Goal: Task Accomplishment & Management: Complete application form

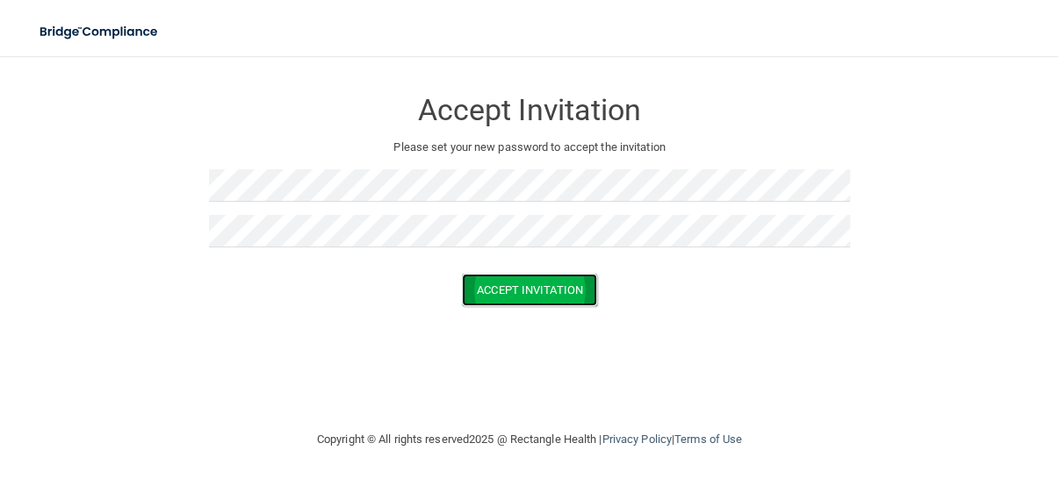
click at [536, 291] on button "Accept Invitation" at bounding box center [529, 290] width 135 height 32
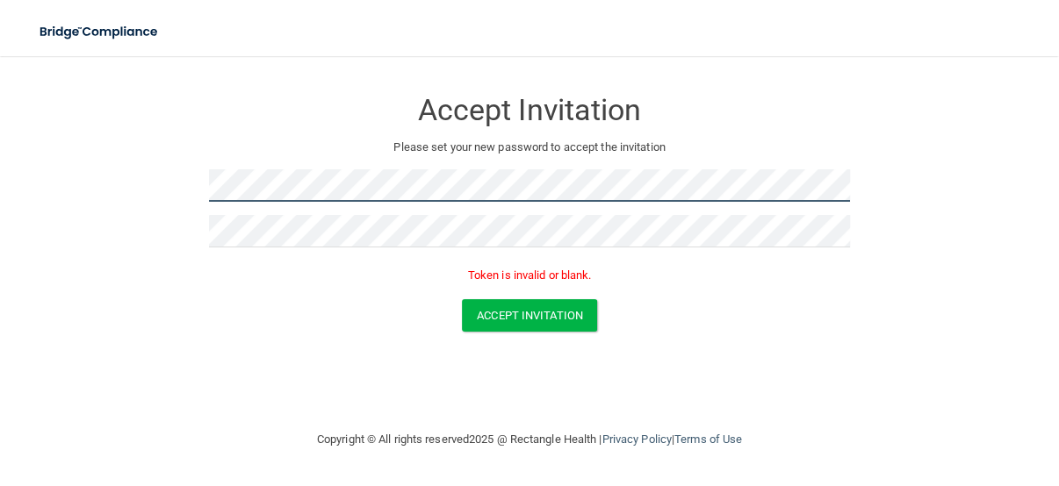
click at [0, 185] on html "Toggle navigation Manage My Enterprise Manage My Location Accept Invitation Ple…" at bounding box center [529, 243] width 1059 height 486
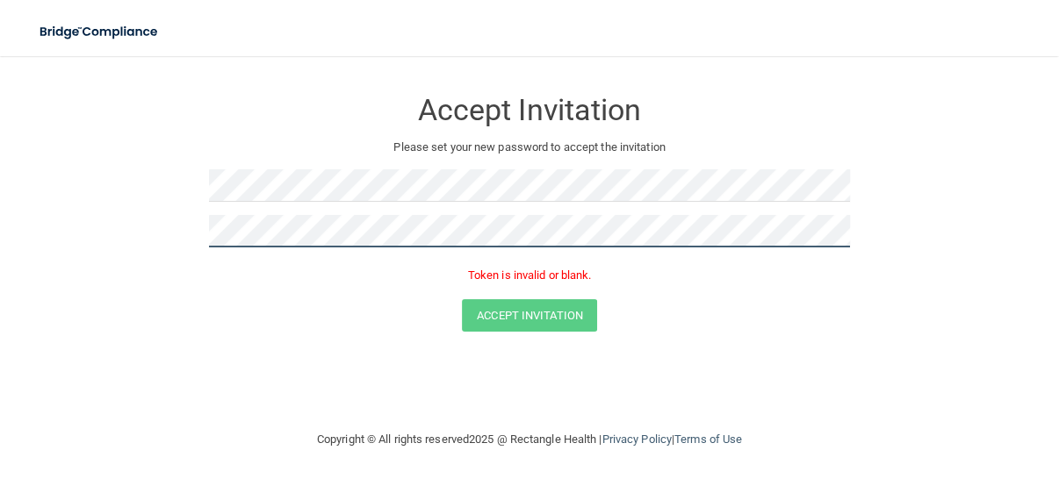
click at [0, 227] on html "Toggle navigation Manage My Enterprise Manage My Location Accept Invitation Ple…" at bounding box center [529, 243] width 1059 height 486
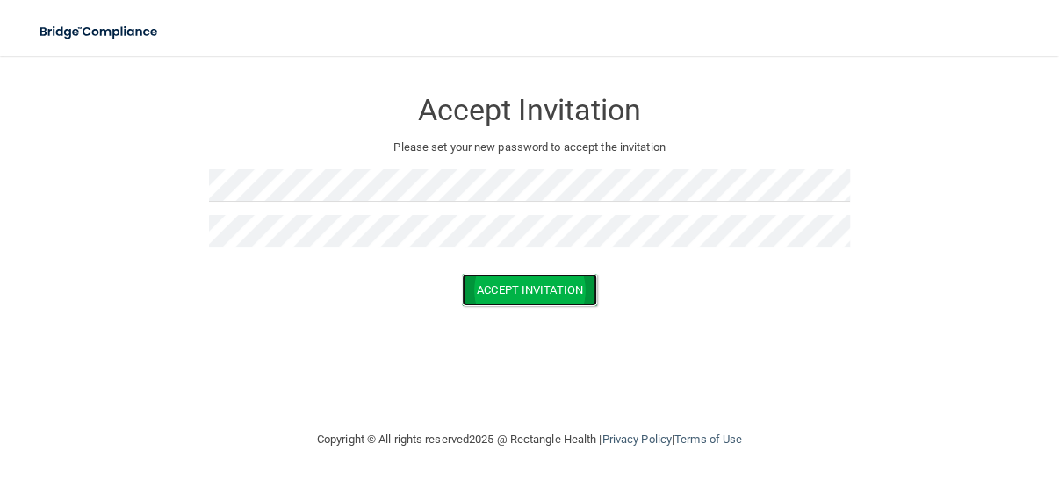
click at [542, 288] on button "Accept Invitation" at bounding box center [529, 290] width 135 height 32
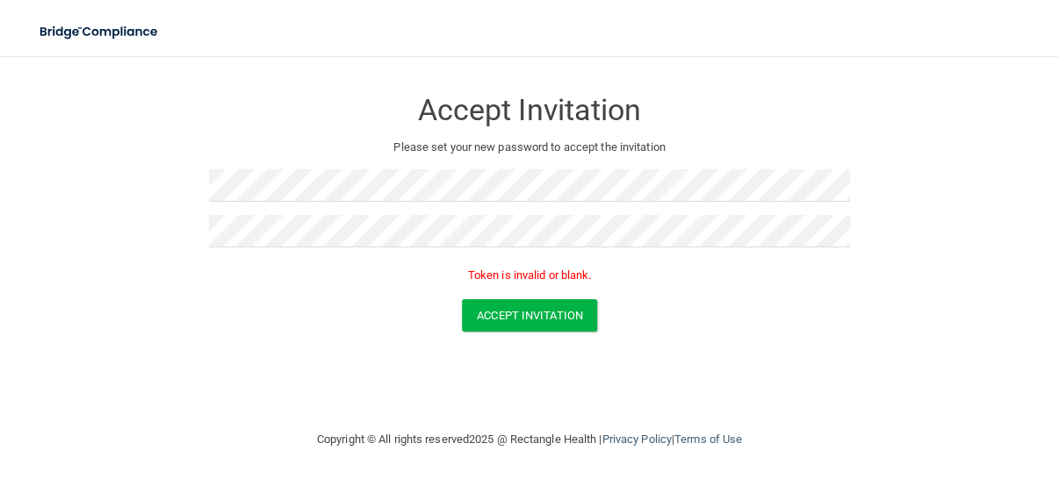
click at [525, 274] on p "Token is invalid or blank." at bounding box center [529, 275] width 641 height 21
click at [524, 279] on p "Token is invalid or blank." at bounding box center [529, 275] width 641 height 21
click at [528, 313] on button "Accept Invitation" at bounding box center [529, 315] width 135 height 32
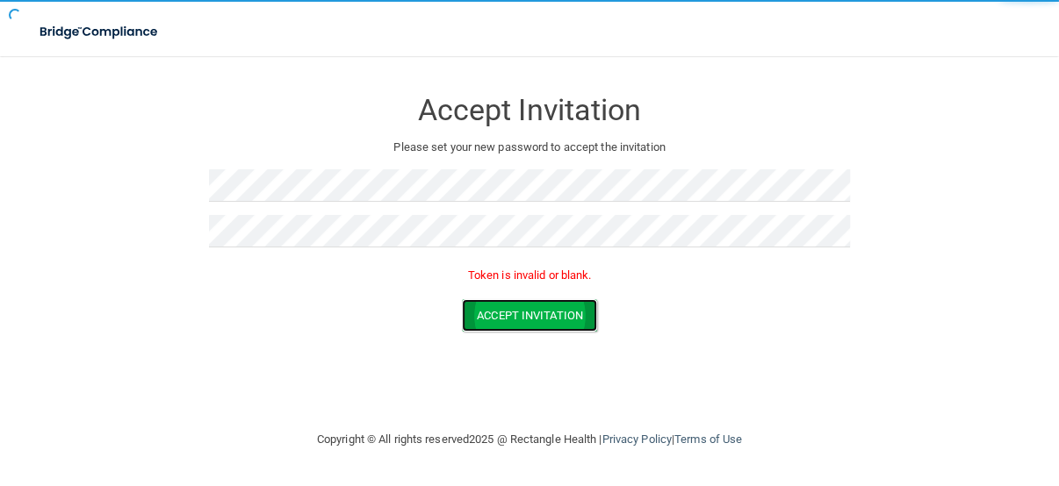
click at [528, 313] on button "Accept Invitation" at bounding box center [529, 315] width 135 height 32
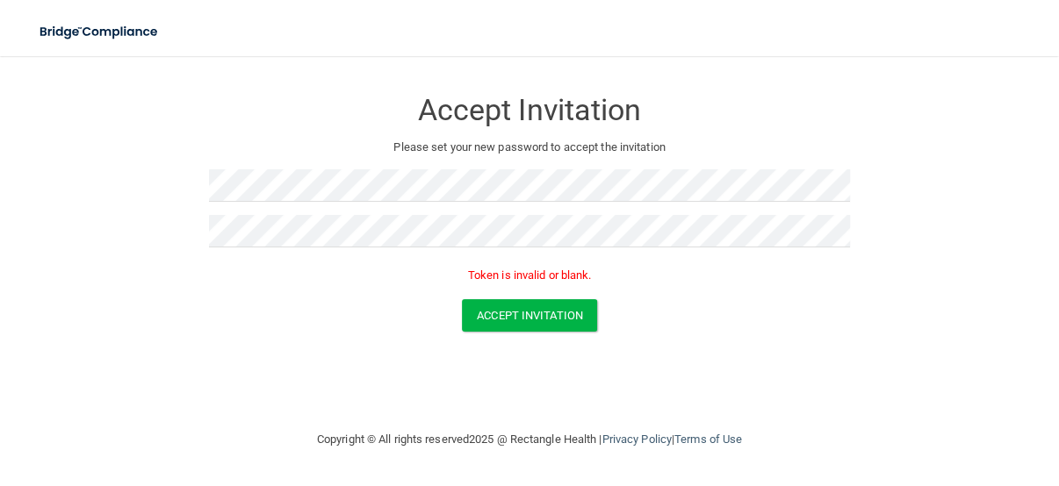
click at [547, 143] on p "Please set your new password to accept the invitation" at bounding box center [529, 147] width 615 height 21
click at [532, 317] on button "Accept Invitation" at bounding box center [529, 315] width 135 height 32
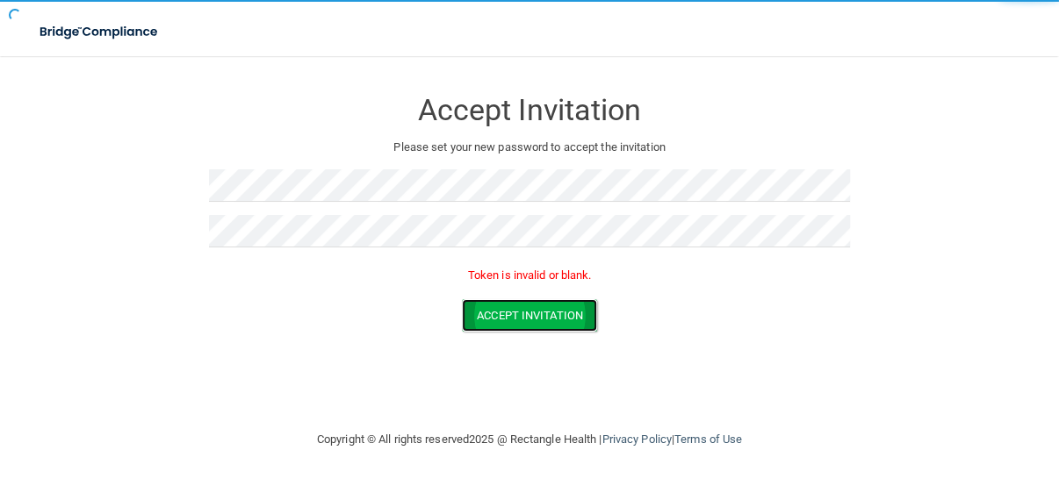
click at [532, 317] on button "Accept Invitation" at bounding box center [529, 315] width 135 height 32
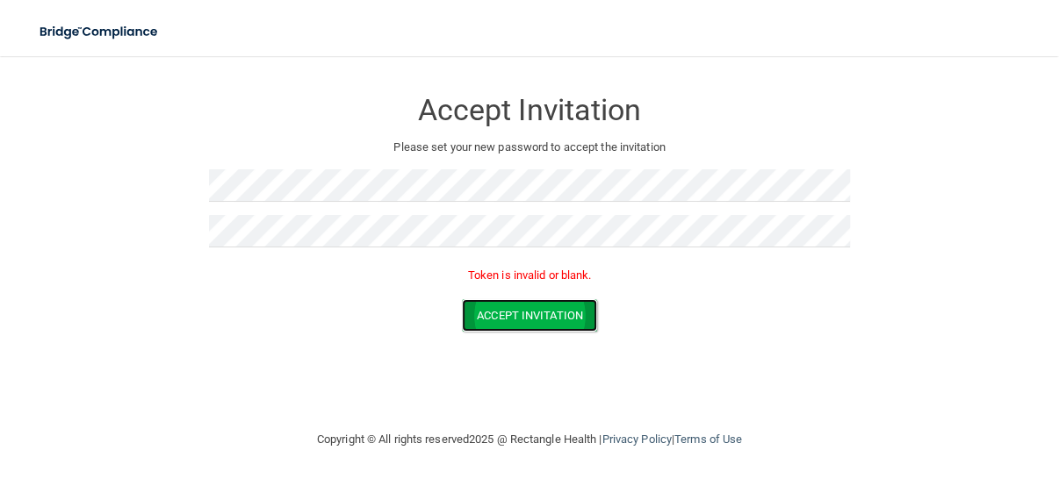
click at [532, 317] on button "Accept Invitation" at bounding box center [529, 315] width 135 height 32
click at [558, 274] on p "Token is invalid or blank." at bounding box center [529, 275] width 641 height 21
click at [544, 270] on p "Token is invalid or blank." at bounding box center [529, 275] width 641 height 21
click at [516, 275] on p "Token is invalid or blank." at bounding box center [529, 275] width 641 height 21
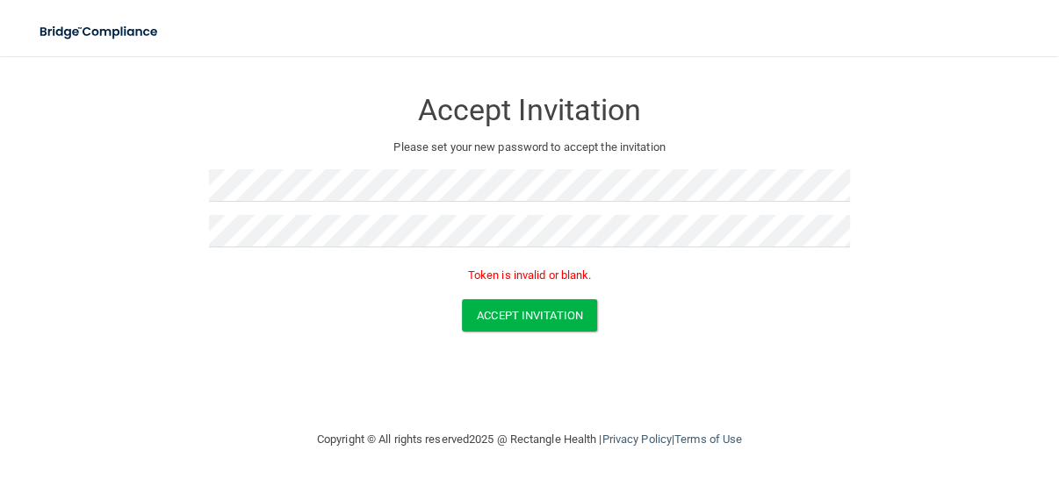
click at [516, 275] on p "Token is invalid or blank." at bounding box center [529, 275] width 641 height 21
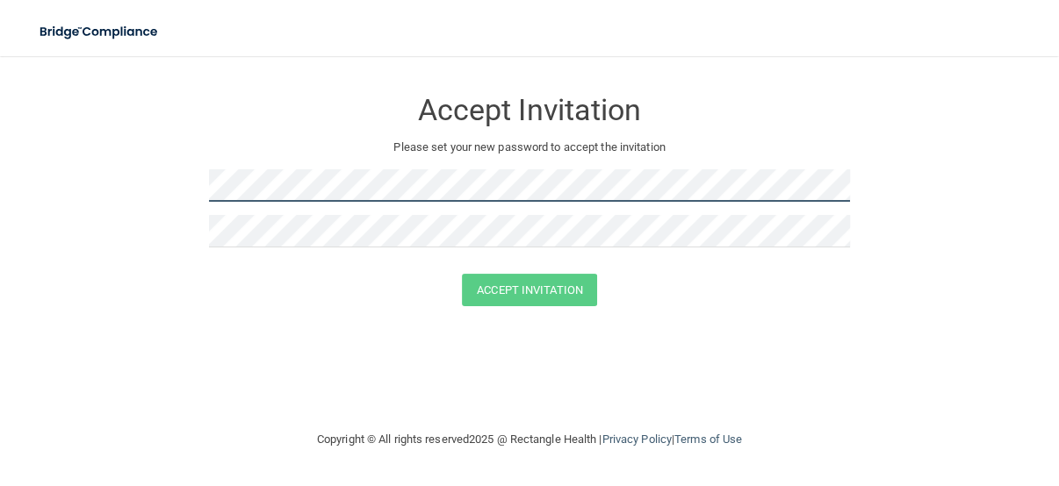
click at [126, 182] on form "Accept Invitation Please set your new password to accept the invitation Accept …" at bounding box center [529, 201] width 988 height 254
drag, startPoint x: 212, startPoint y: 167, endPoint x: 696, endPoint y: 270, distance: 495.4
click at [696, 270] on div at bounding box center [529, 267] width 641 height 13
drag, startPoint x: 205, startPoint y: 226, endPoint x: 728, endPoint y: 304, distance: 529.0
click at [728, 304] on div "Accept Invitation" at bounding box center [529, 290] width 1015 height 32
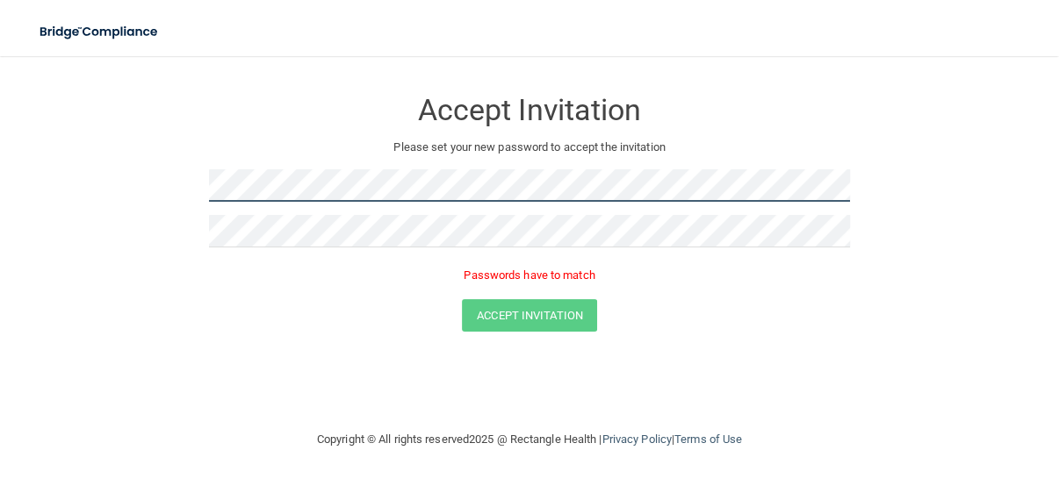
click at [165, 189] on form "Accept Invitation Please set your new password to accept the invitation Passwor…" at bounding box center [529, 213] width 988 height 279
drag, startPoint x: 206, startPoint y: 181, endPoint x: 742, endPoint y: 287, distance: 545.9
click at [742, 287] on div "Passwords have to match" at bounding box center [529, 280] width 641 height 39
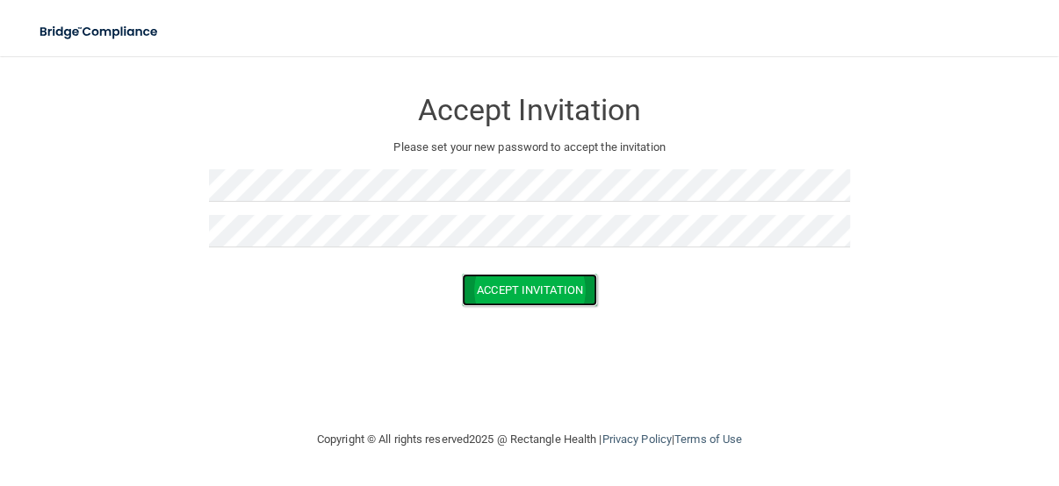
click at [540, 287] on button "Accept Invitation" at bounding box center [529, 290] width 135 height 32
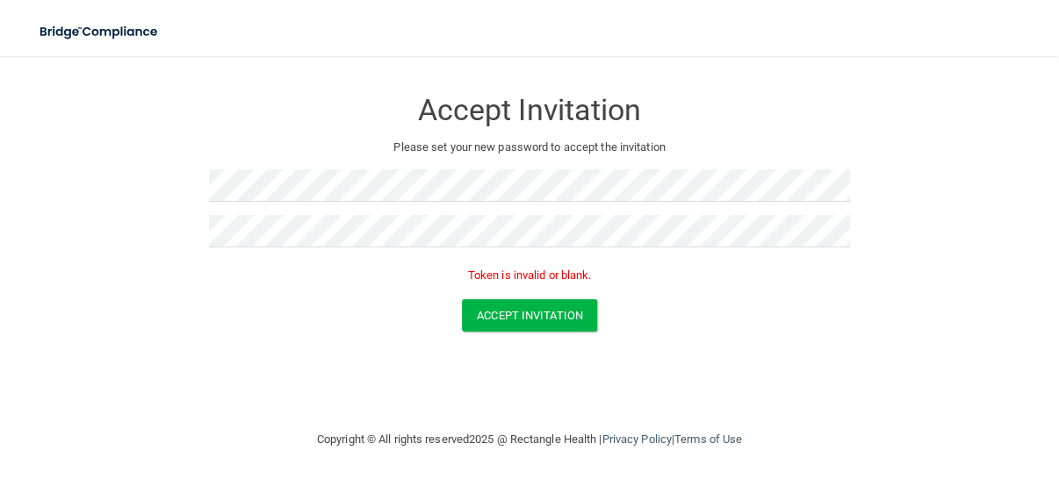
click at [571, 266] on p "Token is invalid or blank." at bounding box center [529, 275] width 641 height 21
drag, startPoint x: 518, startPoint y: 274, endPoint x: 518, endPoint y: 284, distance: 10.5
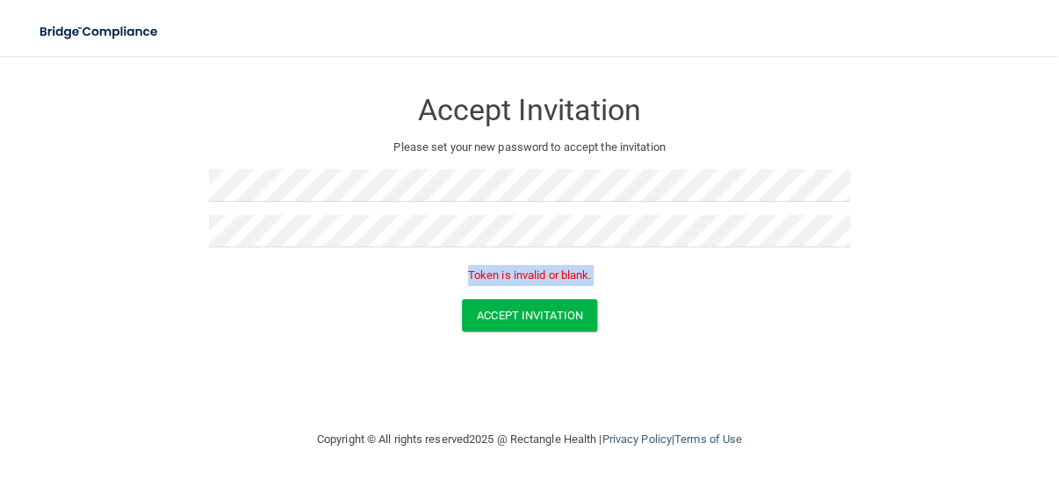
click at [517, 274] on p "Token is invalid or blank." at bounding box center [529, 275] width 641 height 21
click at [523, 316] on button "Accept Invitation" at bounding box center [529, 315] width 135 height 32
click at [523, 315] on button "Accept Invitation" at bounding box center [529, 315] width 135 height 32
click at [522, 315] on button "Accept Invitation" at bounding box center [529, 315] width 135 height 32
click at [527, 311] on button "Accept Invitation" at bounding box center [529, 315] width 135 height 32
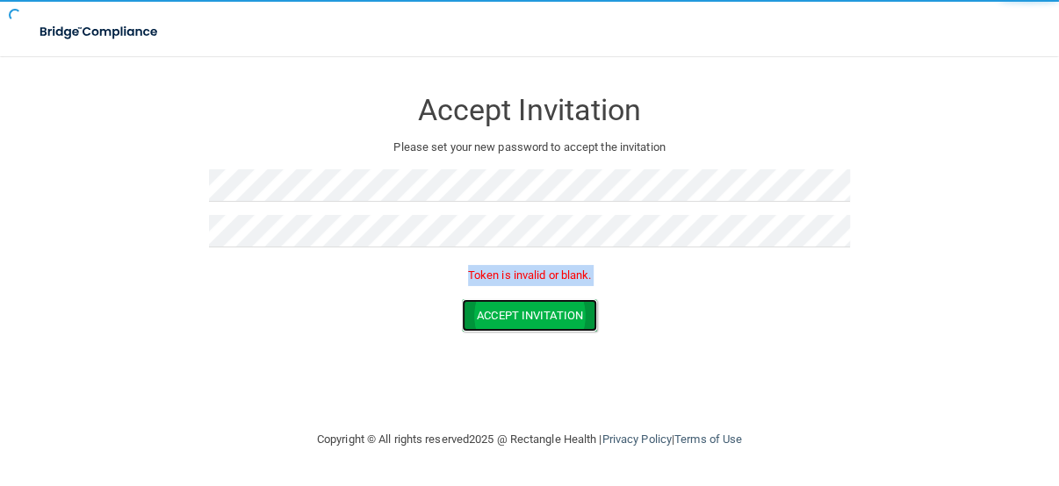
click at [527, 311] on button "Accept Invitation" at bounding box center [529, 315] width 135 height 32
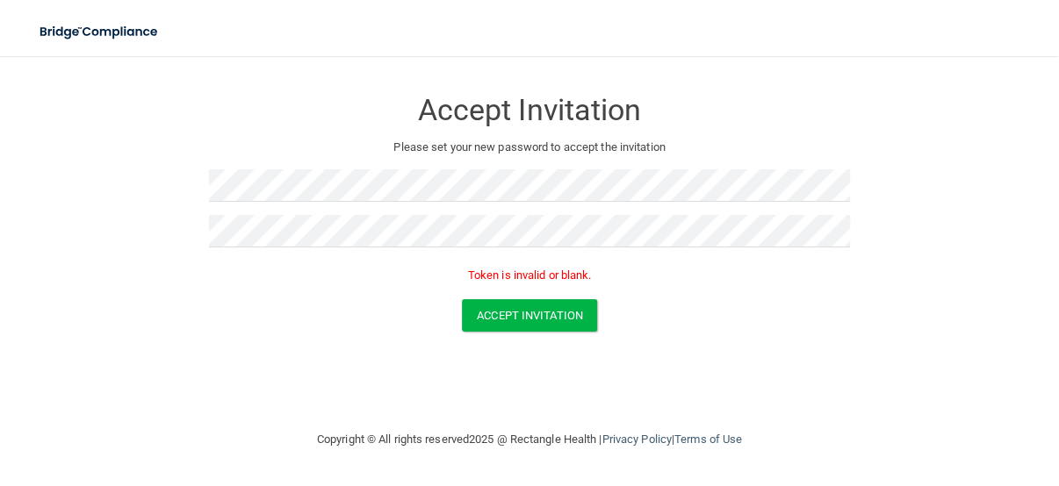
click at [500, 159] on div "Accept Invitation Please set your new password to accept the invitation Token i…" at bounding box center [529, 187] width 641 height 226
click at [500, 135] on div "Accept Invitation" at bounding box center [529, 105] width 641 height 63
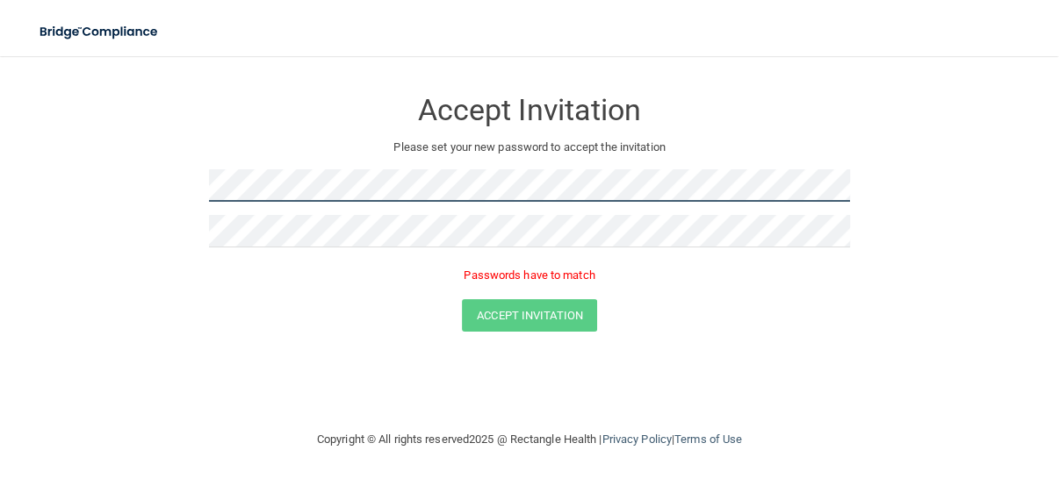
click at [196, 192] on form "Accept Invitation Please set your new password to accept the invitation Passwor…" at bounding box center [529, 213] width 988 height 279
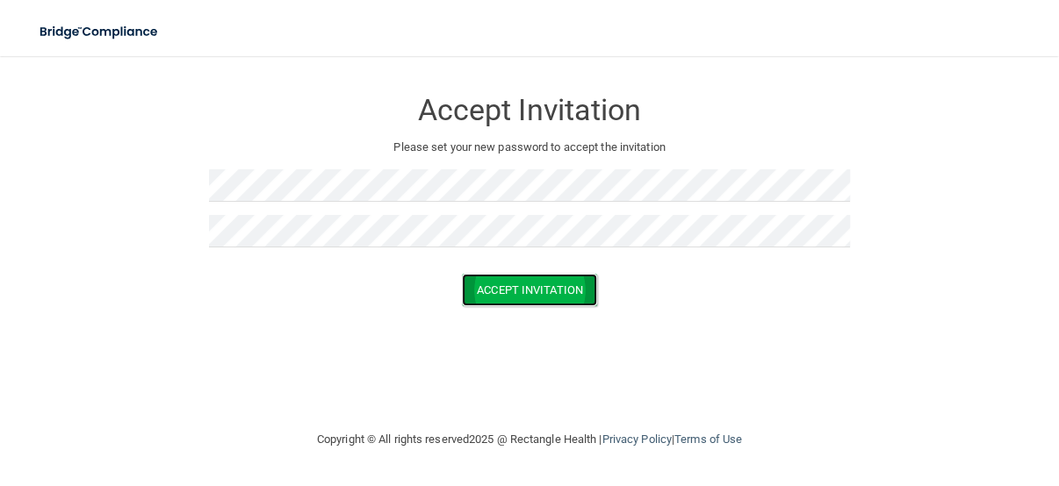
click at [511, 282] on button "Accept Invitation" at bounding box center [529, 290] width 135 height 32
click at [543, 285] on button "Accept Invitation" at bounding box center [530, 290] width 135 height 32
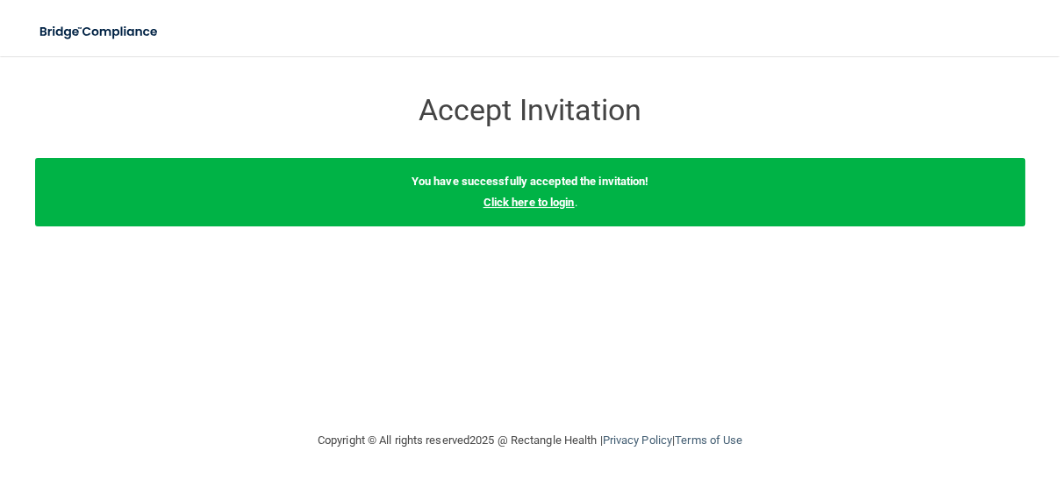
click at [529, 199] on link "Click here to login" at bounding box center [528, 202] width 91 height 13
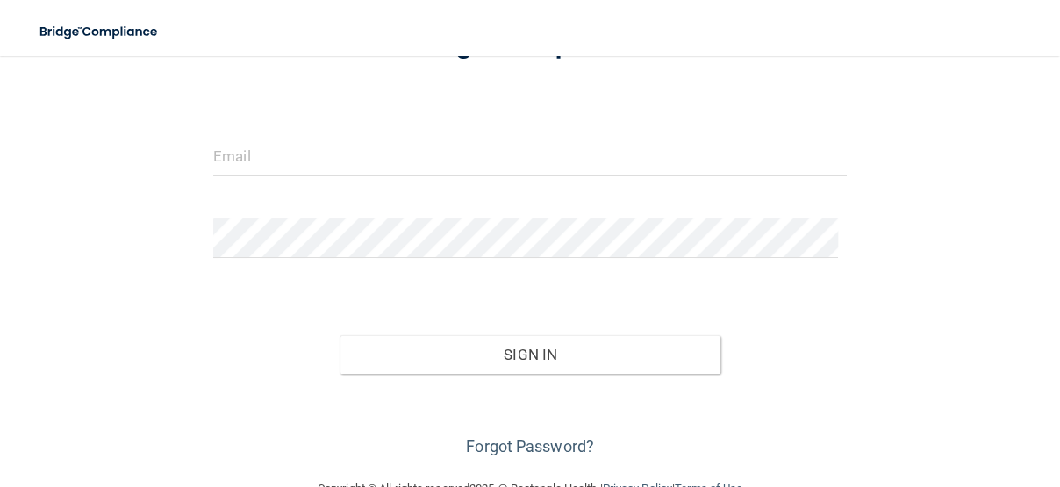
scroll to position [133, 0]
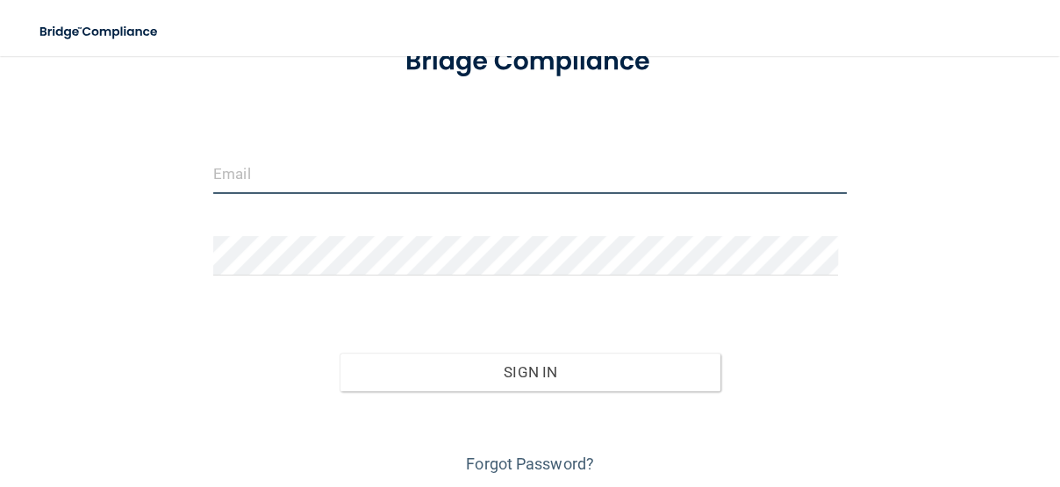
click at [375, 169] on input "email" at bounding box center [530, 175] width 634 height 40
type input "[EMAIL_ADDRESS][DOMAIN_NAME]"
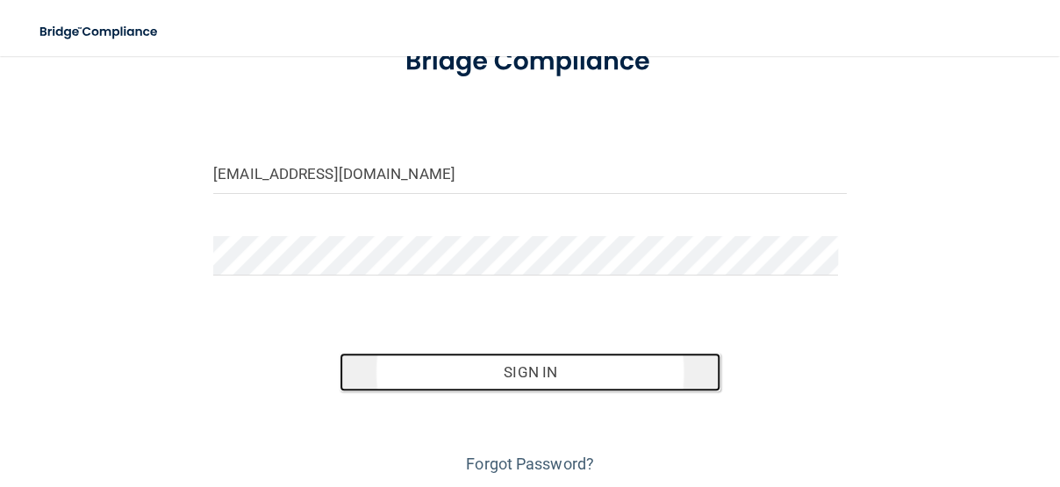
click at [506, 370] on button "Sign In" at bounding box center [530, 372] width 380 height 39
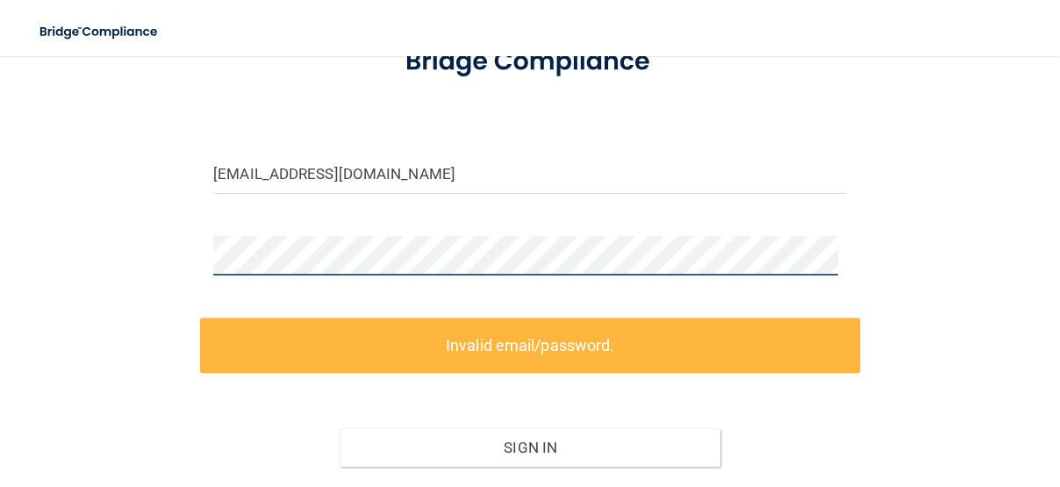
click at [0, 250] on html "Toggle navigation Manage My Enterprise Manage My Location [EMAIL_ADDRESS][DOMAI…" at bounding box center [530, 243] width 1060 height 487
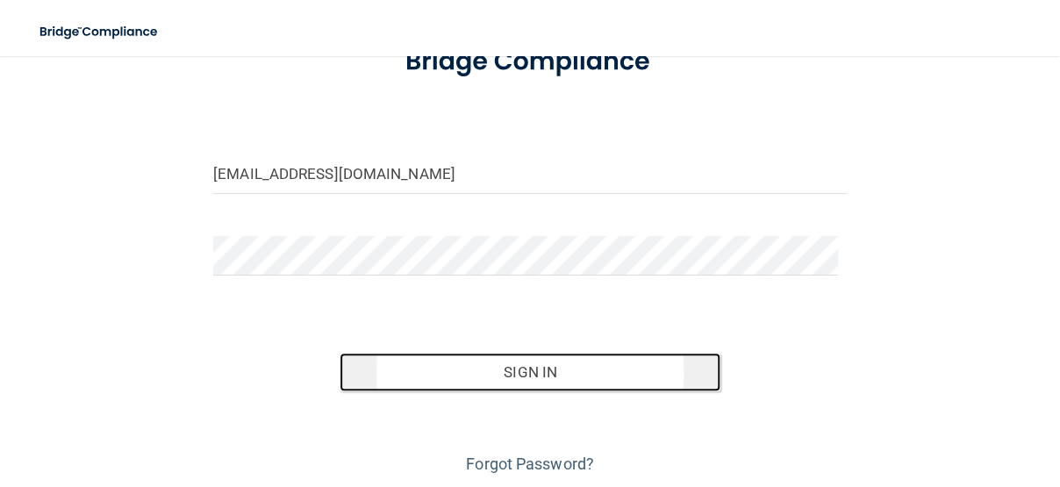
click at [528, 375] on button "Sign In" at bounding box center [530, 372] width 380 height 39
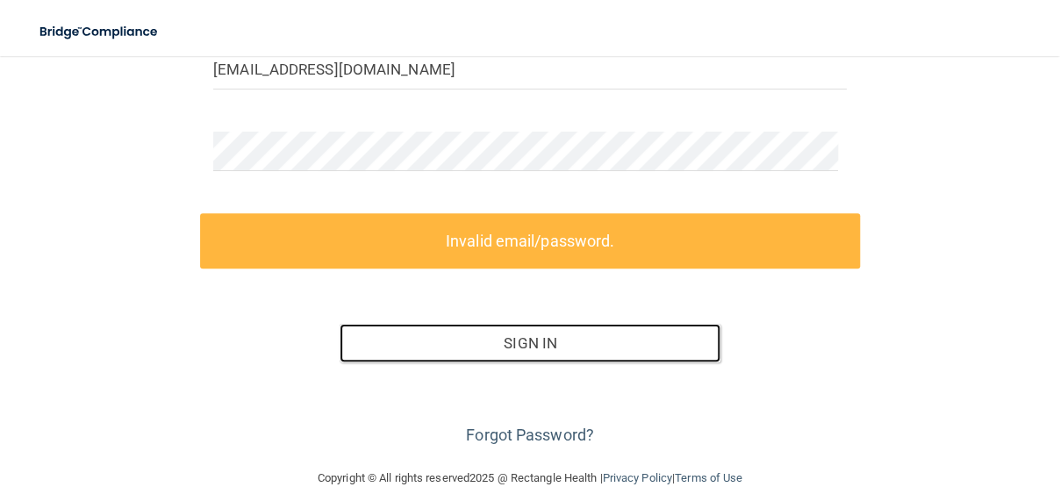
scroll to position [249, 0]
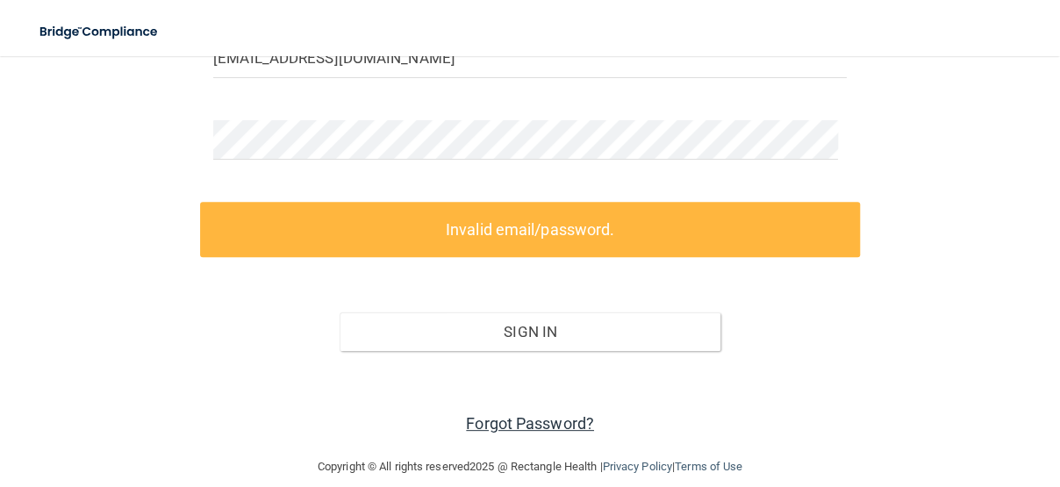
click at [498, 417] on link "Forgot Password?" at bounding box center [530, 423] width 128 height 18
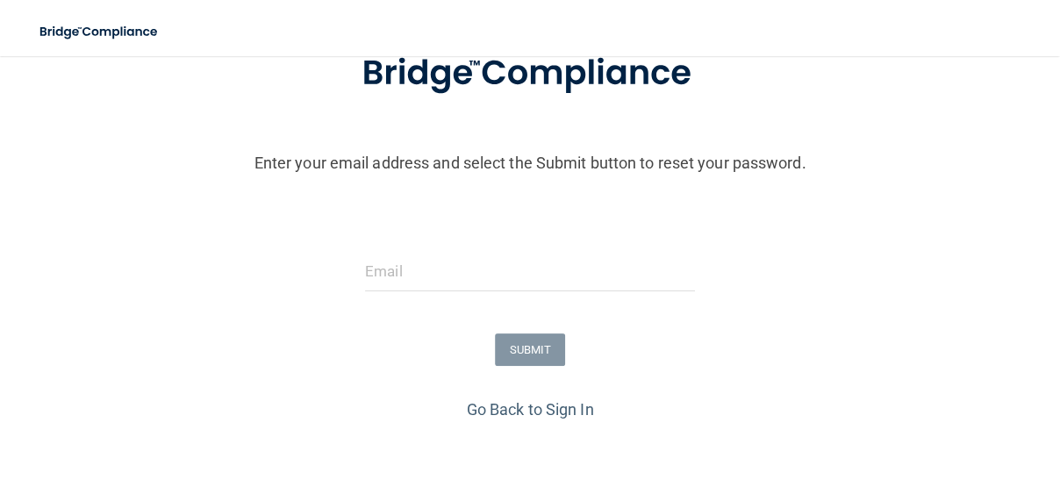
scroll to position [123, 0]
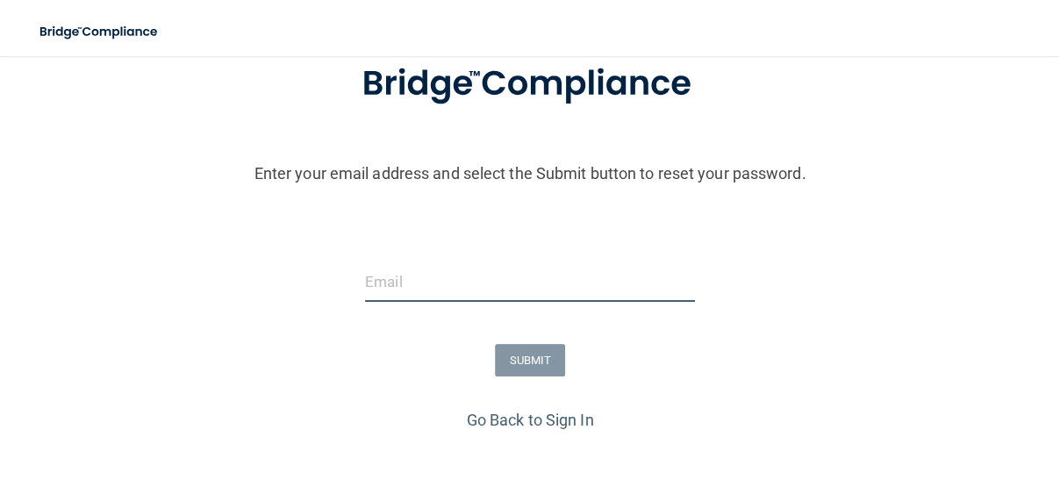
click at [397, 279] on input "email" at bounding box center [530, 282] width 330 height 40
type input "[EMAIL_ADDRESS][DOMAIN_NAME]"
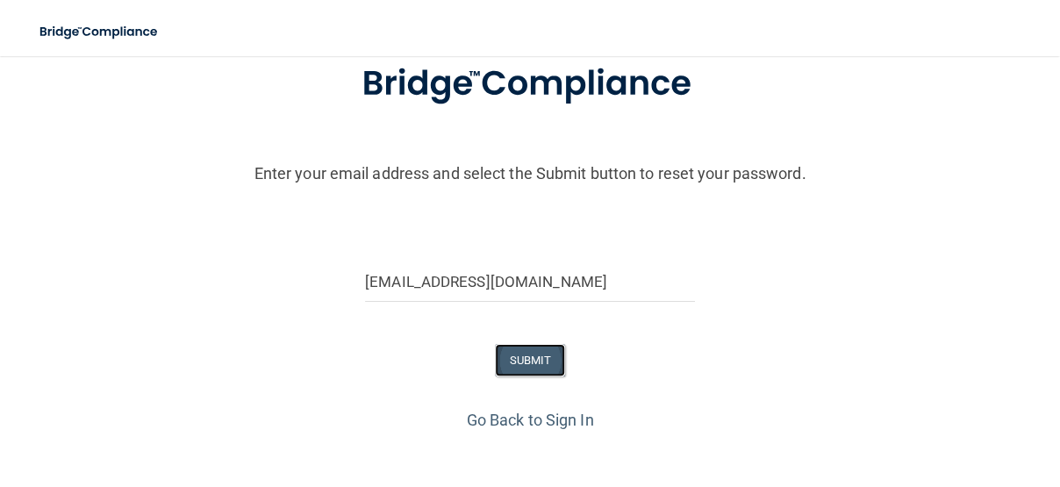
click at [527, 352] on button "SUBMIT" at bounding box center [530, 360] width 71 height 32
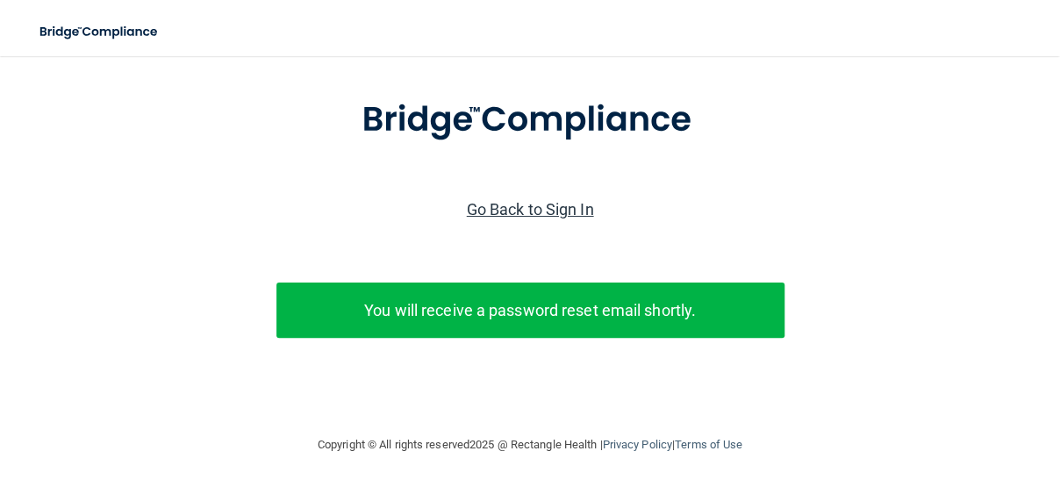
click at [524, 200] on link "Go Back to Sign In" at bounding box center [530, 209] width 127 height 18
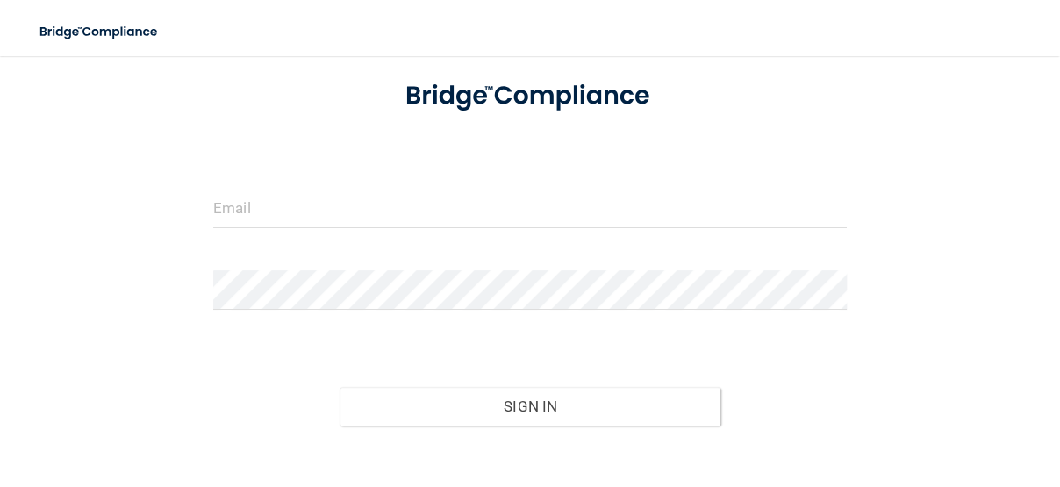
scroll to position [193, 0]
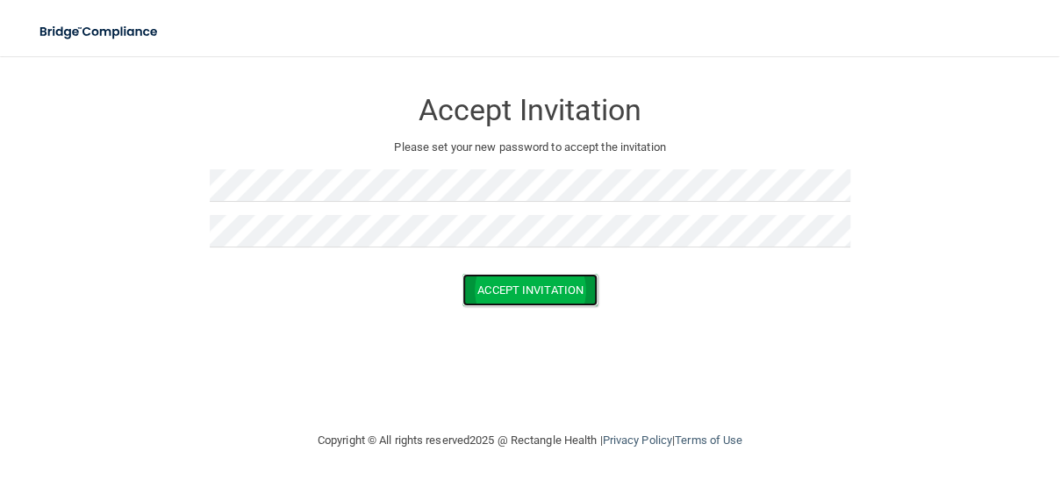
click at [528, 285] on button "Accept Invitation" at bounding box center [530, 290] width 135 height 32
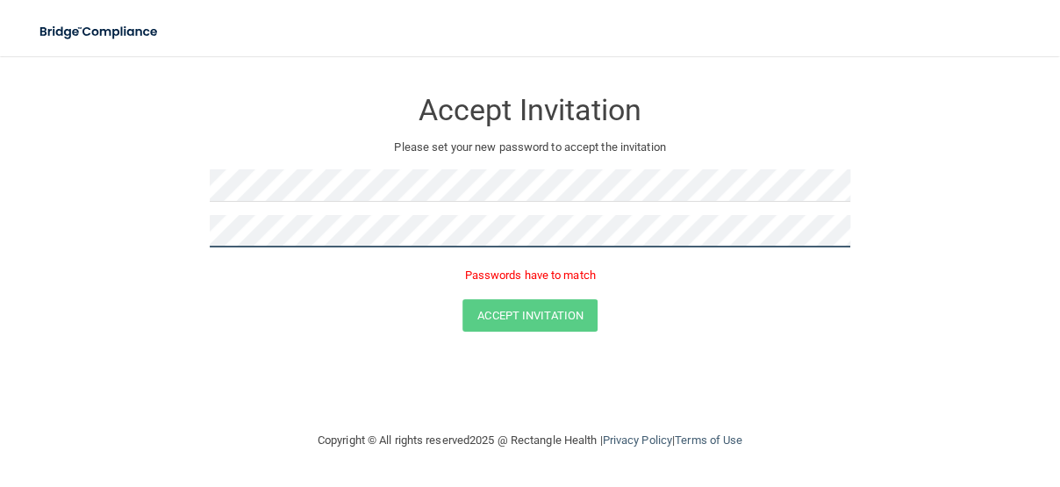
click at [0, 226] on html "Toggle navigation Manage My Enterprise Manage My Location Accept Invitation Ple…" at bounding box center [530, 243] width 1060 height 487
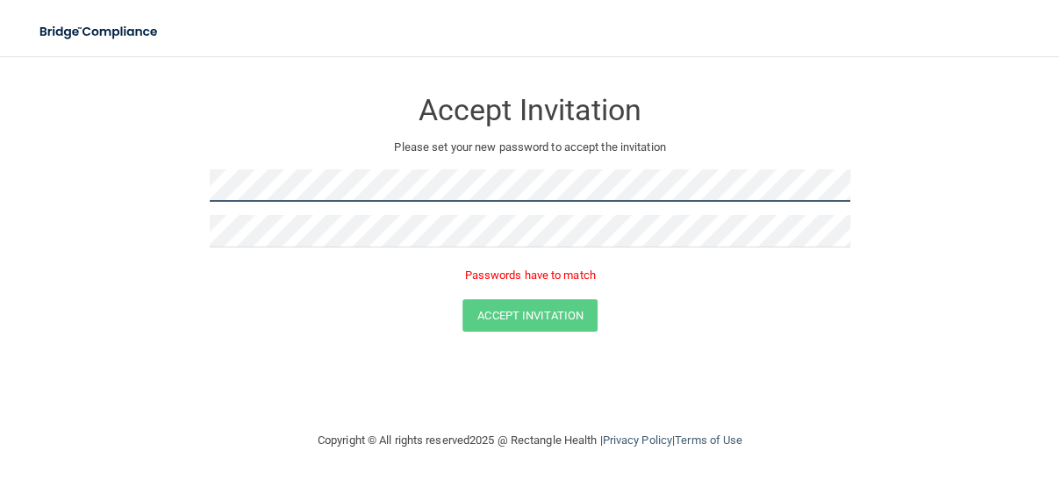
click at [0, 180] on html "Toggle navigation Manage My Enterprise Manage My Location Accept Invitation Ple…" at bounding box center [530, 243] width 1060 height 487
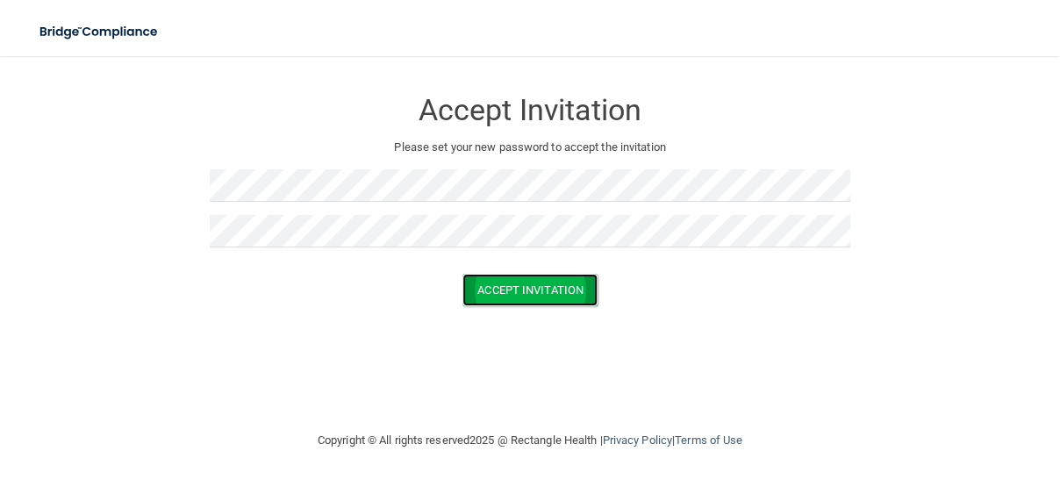
click at [533, 292] on button "Accept Invitation" at bounding box center [530, 290] width 135 height 32
